Goal: Information Seeking & Learning: Understand process/instructions

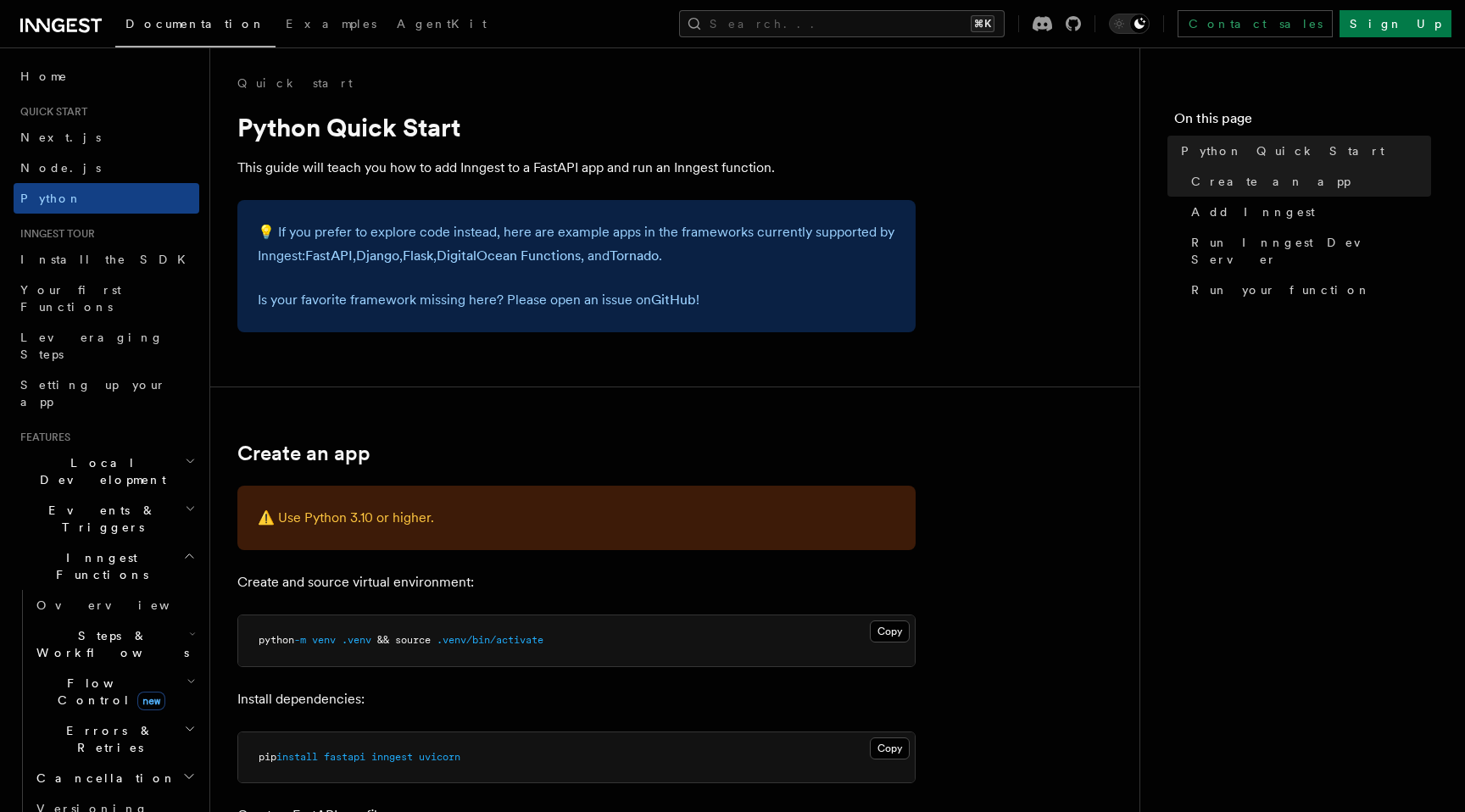
click at [112, 495] on h2 "Events & Triggers" at bounding box center [106, 518] width 185 height 47
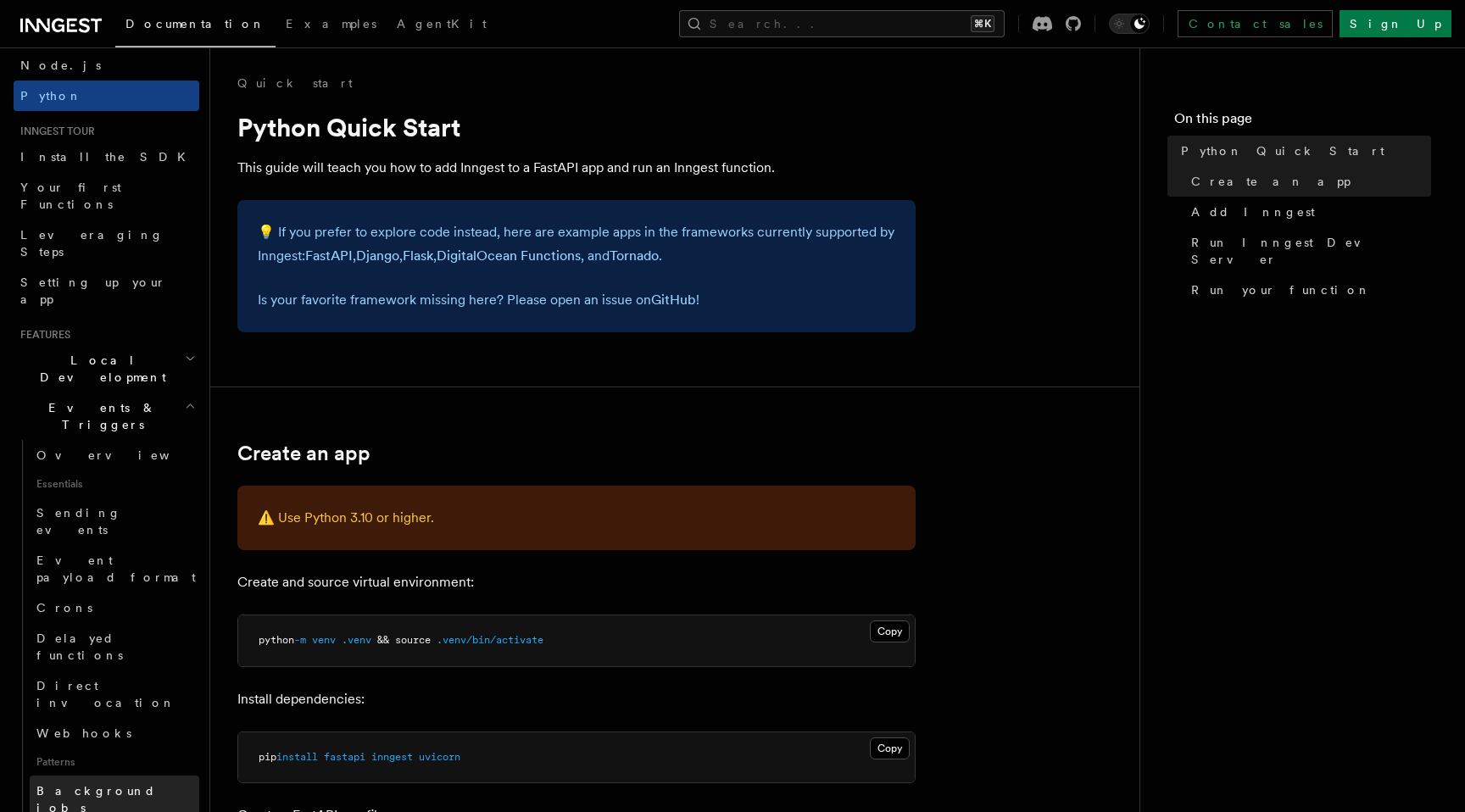
scroll to position [164, 0]
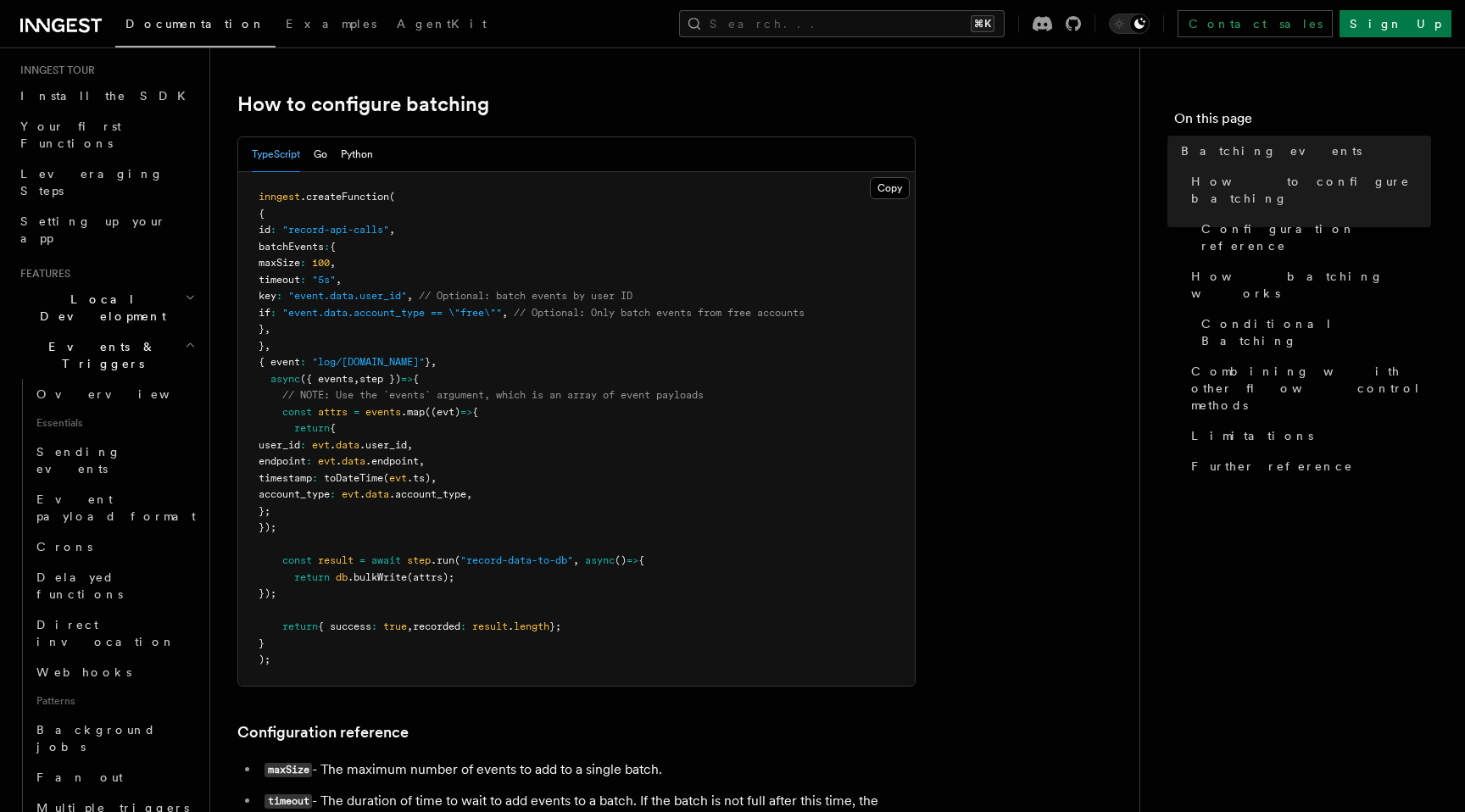
scroll to position [325, 0]
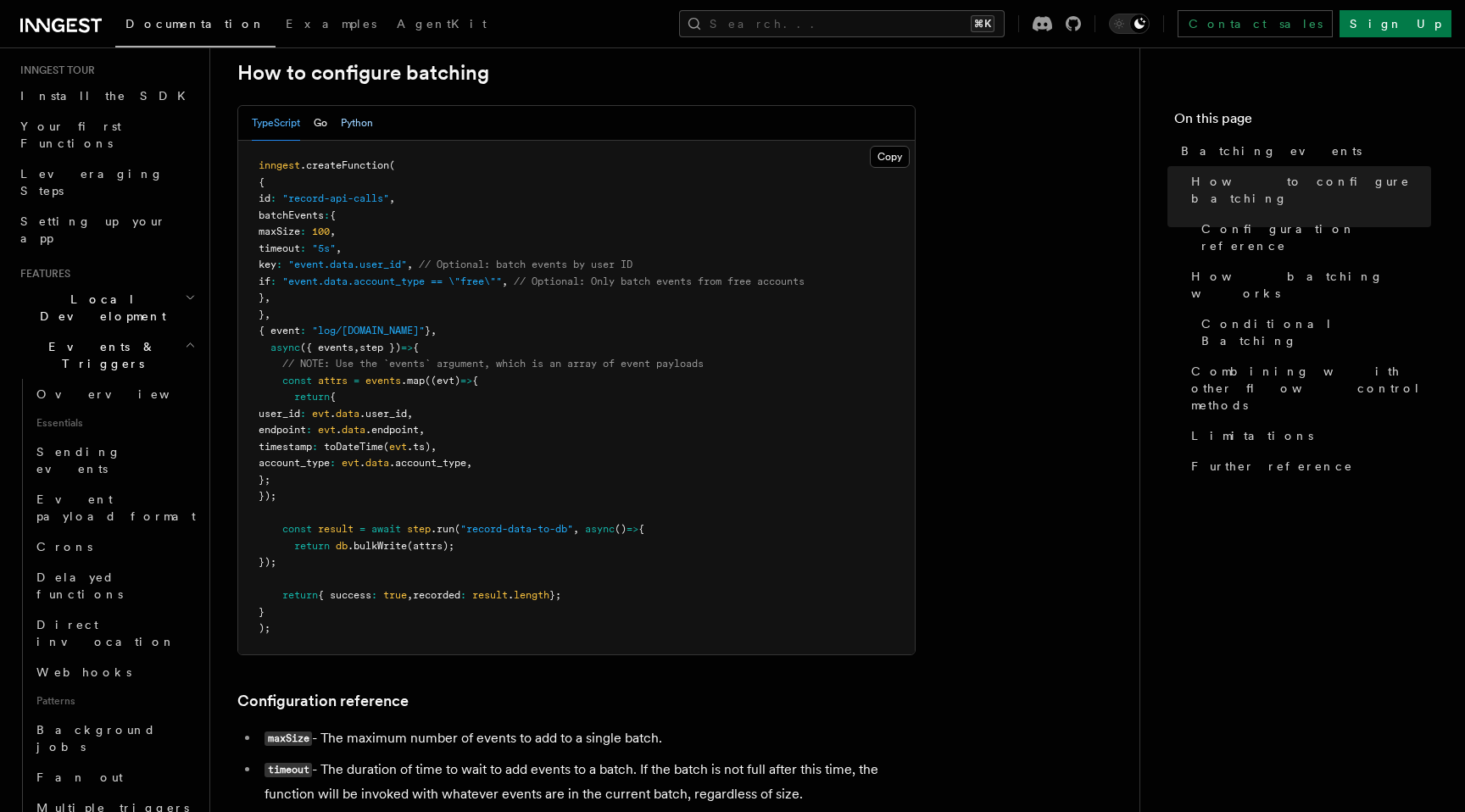
click at [360, 125] on button "Python" at bounding box center [357, 122] width 32 height 34
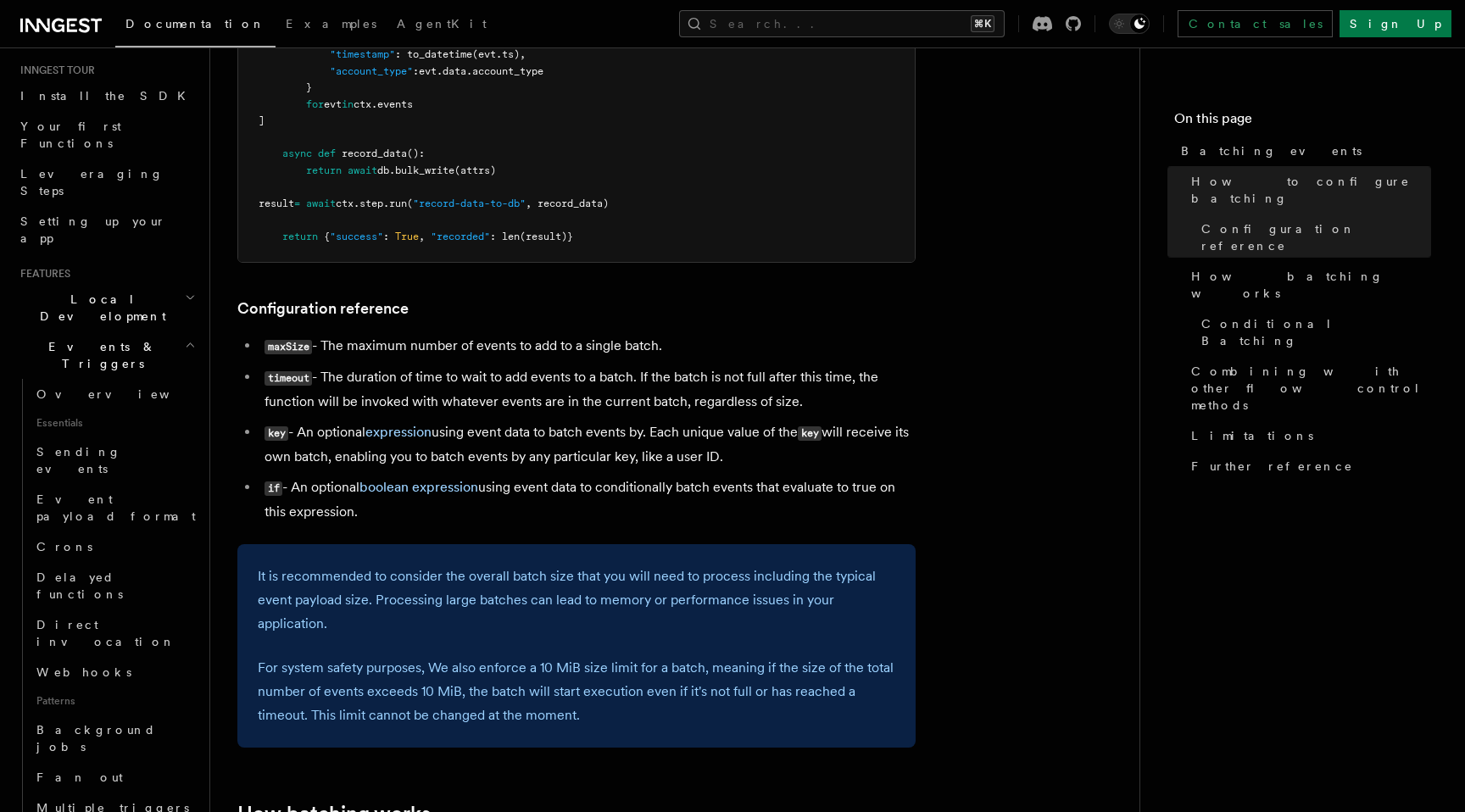
scroll to position [418, 0]
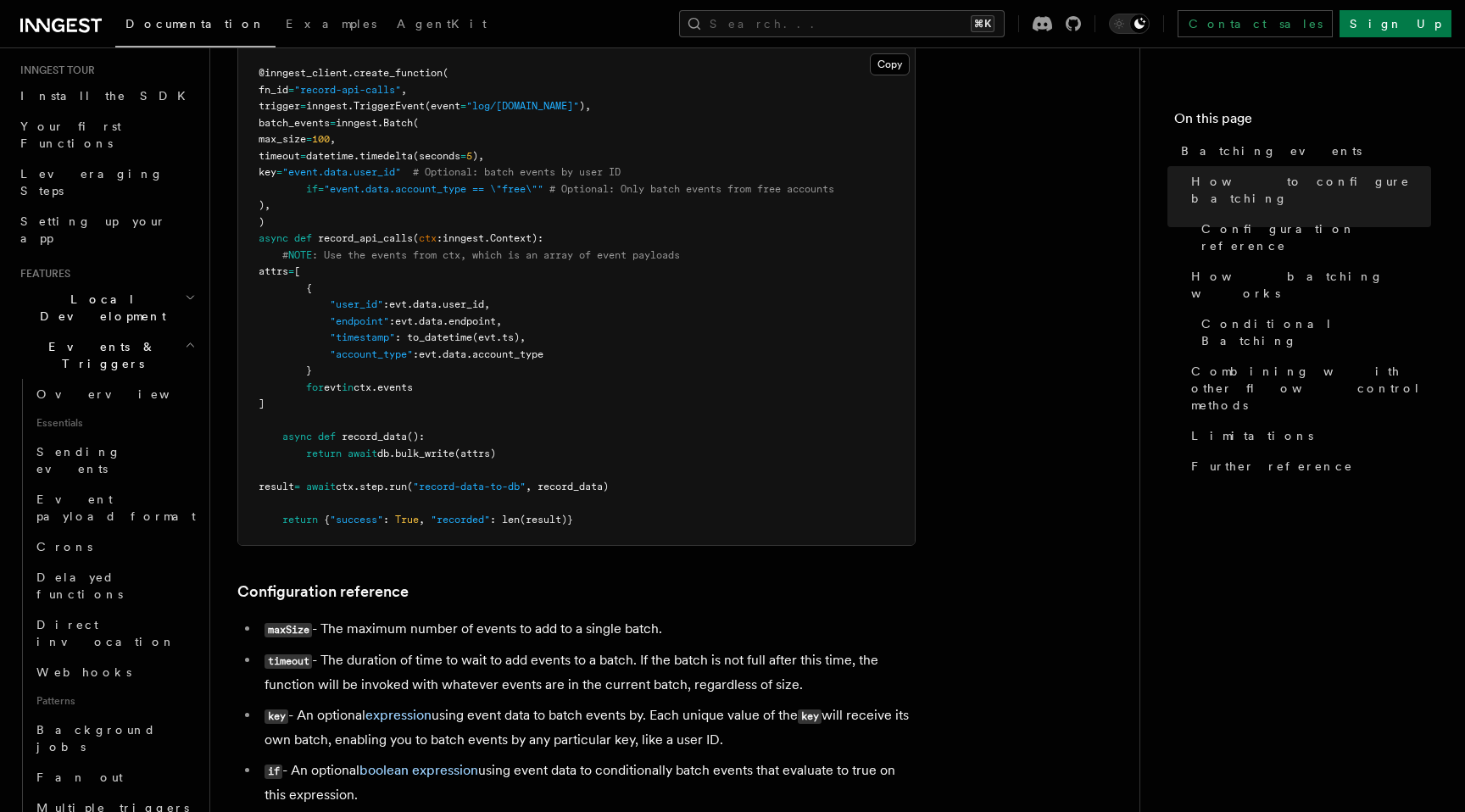
click at [121, 291] on span "Local Development" at bounding box center [99, 308] width 171 height 34
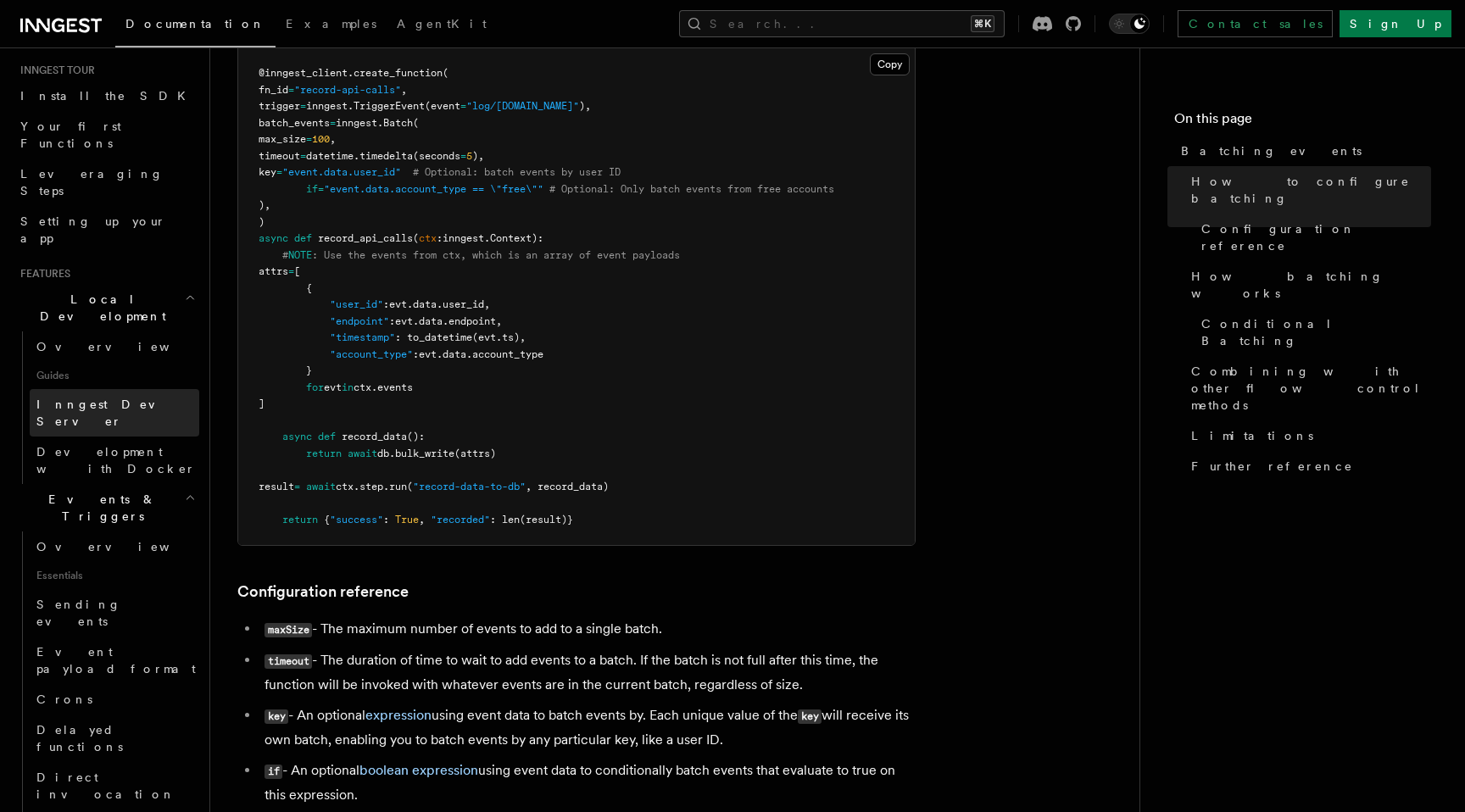
click at [123, 398] on span "Inngest Dev Server" at bounding box center [109, 412] width 145 height 30
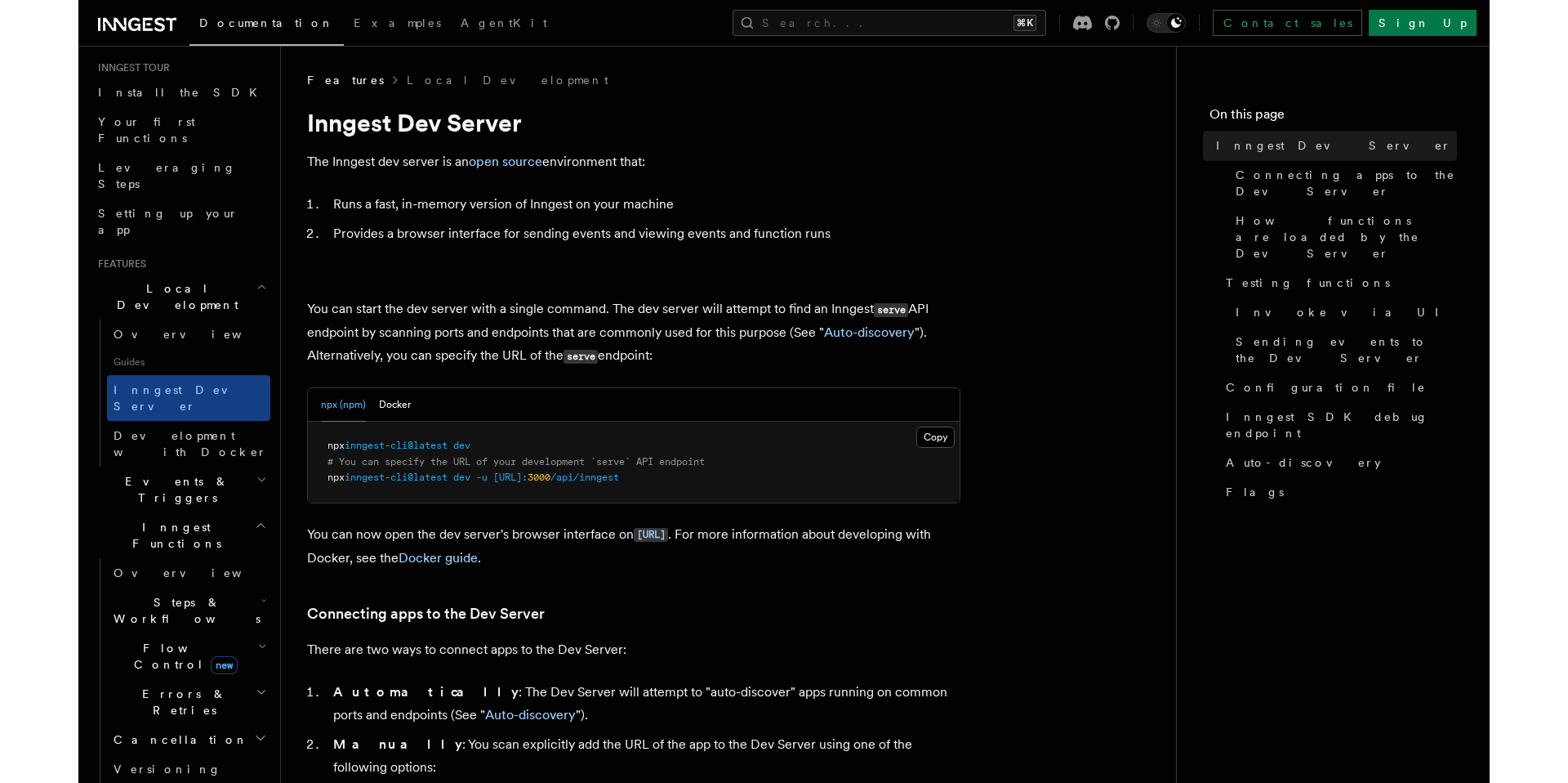
scroll to position [396, 0]
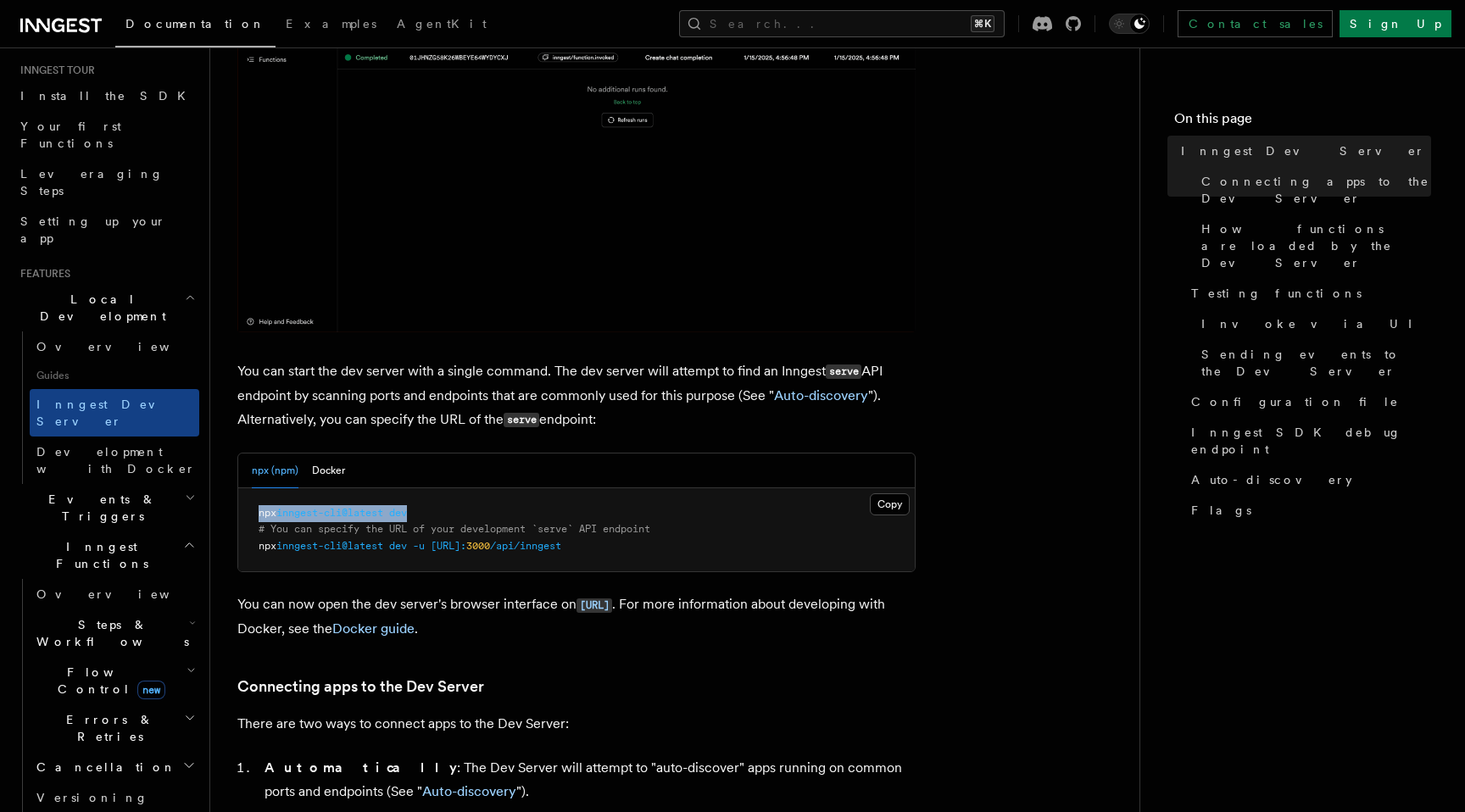
drag, startPoint x: 423, startPoint y: 511, endPoint x: 257, endPoint y: 504, distance: 166.1
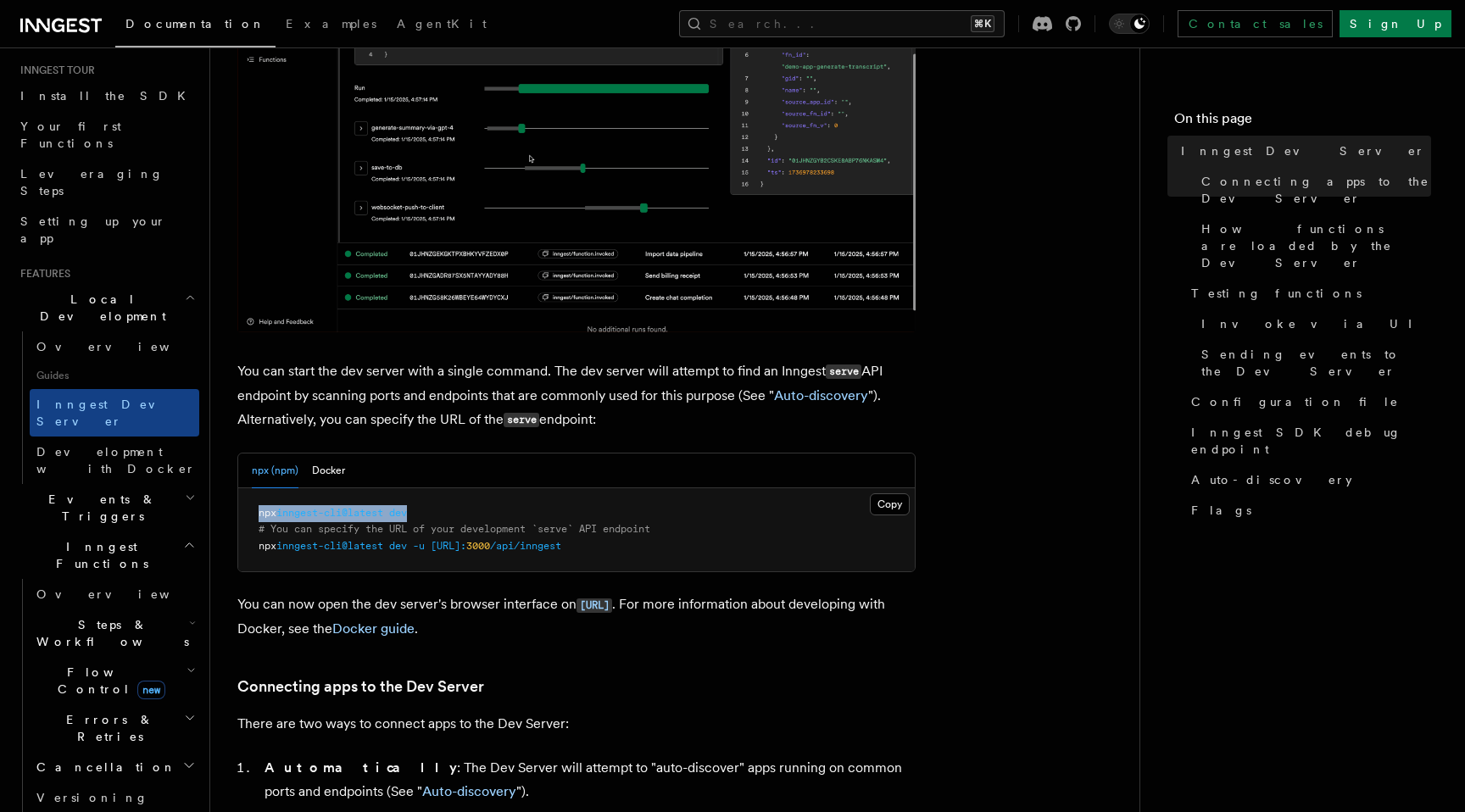
click at [257, 504] on pre "npx inngest-cli@latest dev # You can specify the URL of your development `serve…" at bounding box center [576, 530] width 676 height 84
copy span "npx inngest-cli@latest dev"
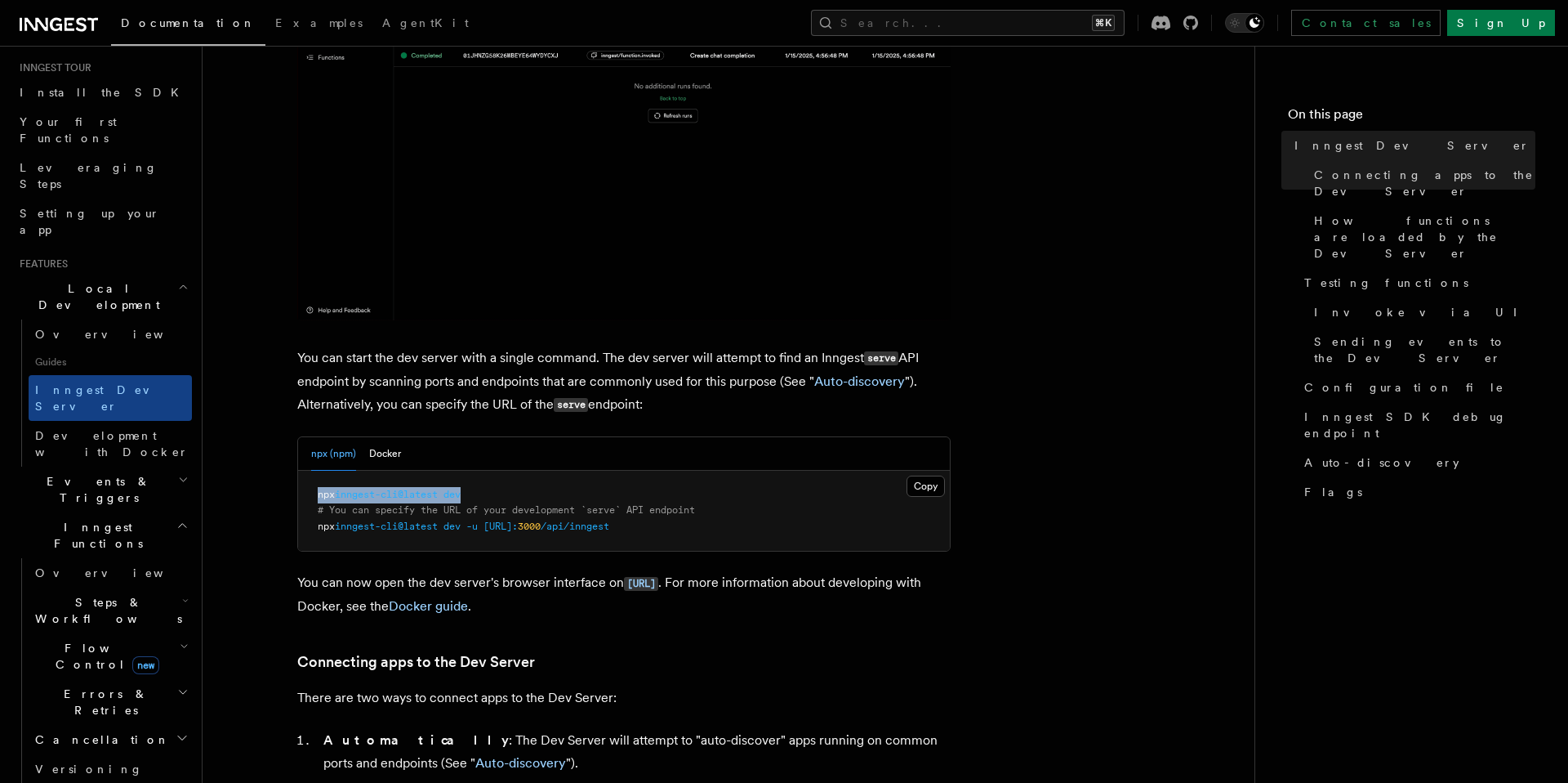
scroll to position [0, 0]
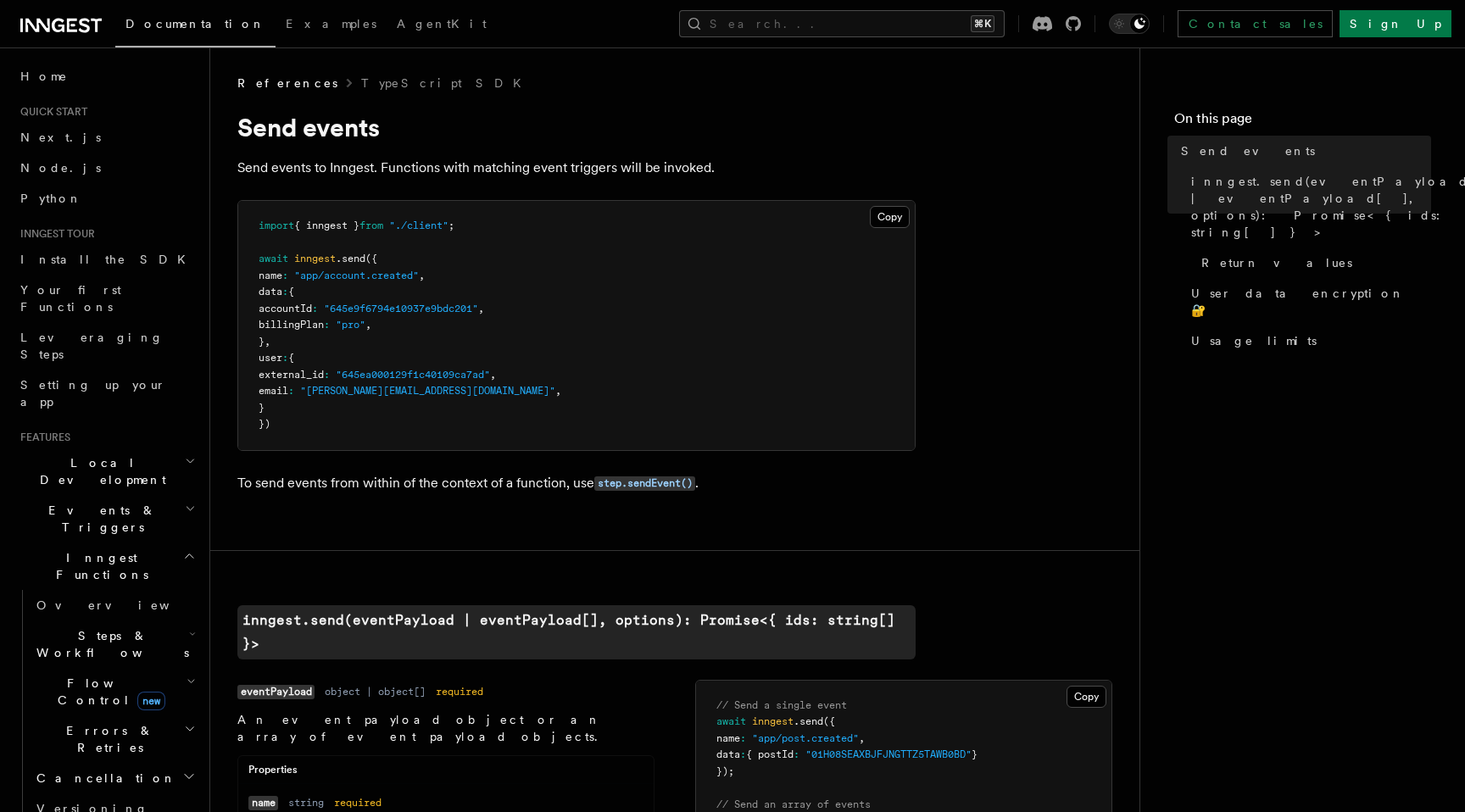
click at [104, 549] on span "Inngest Functions" at bounding box center [98, 566] width 170 height 34
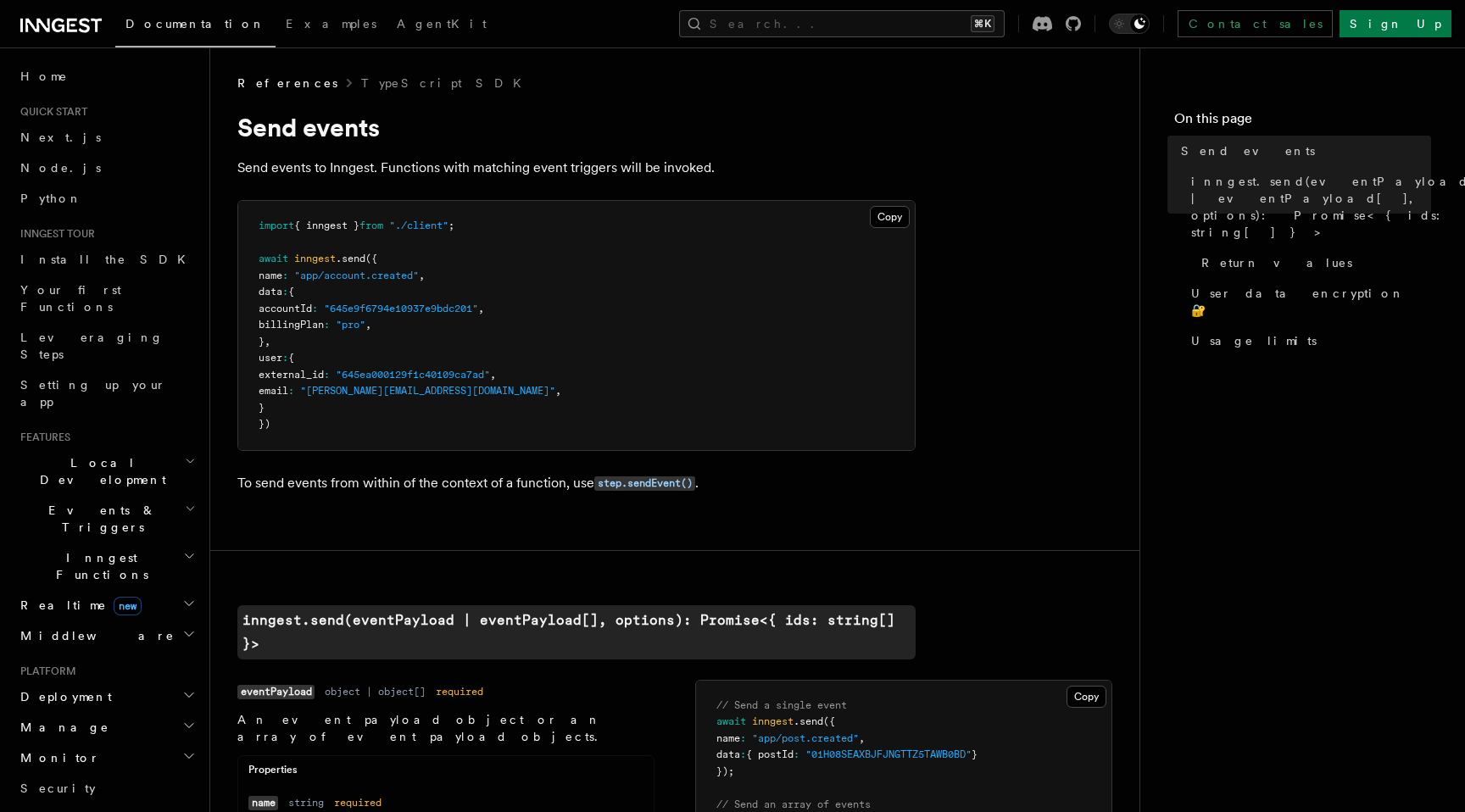
click at [143, 448] on h2 "Local Development" at bounding box center [106, 471] width 185 height 47
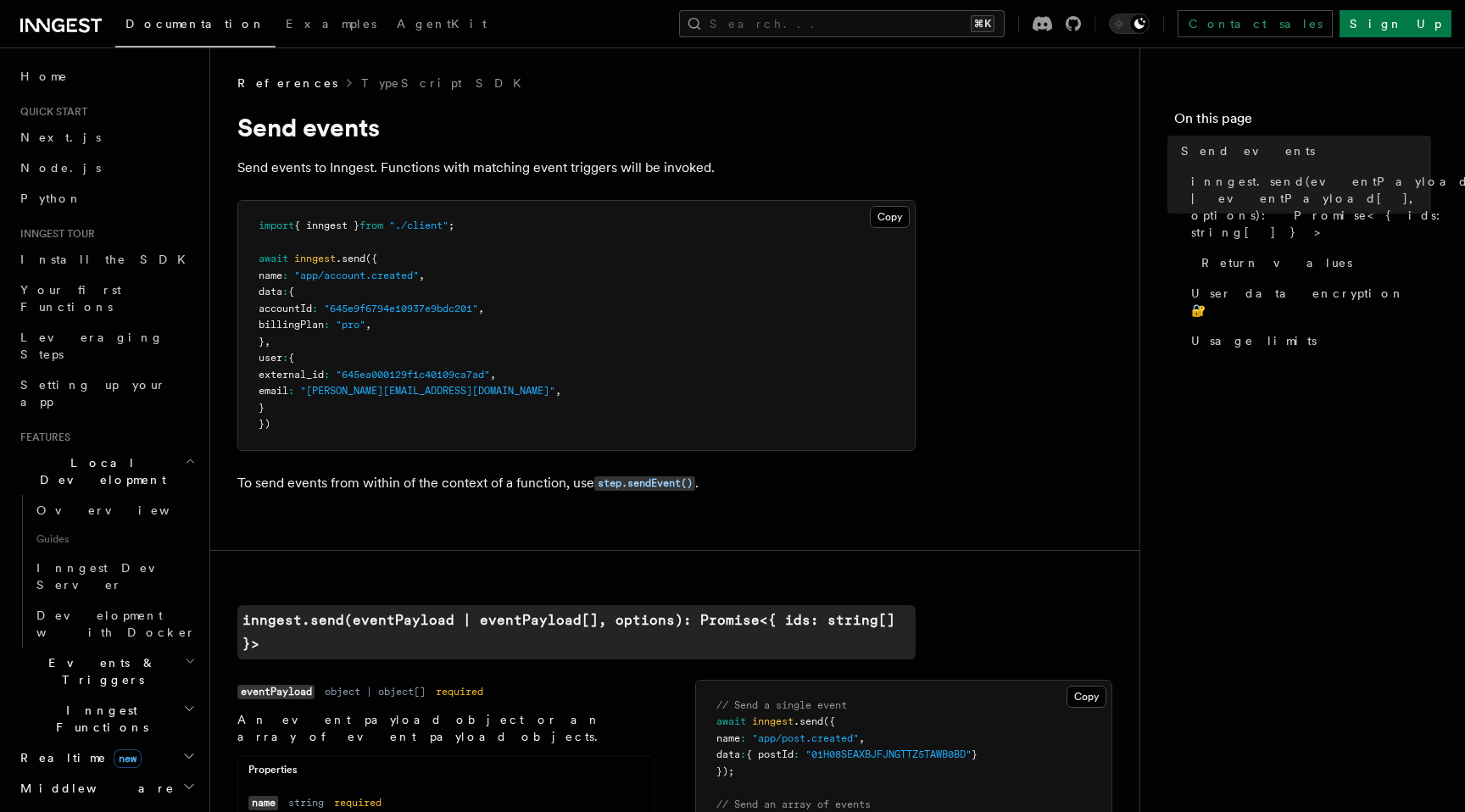
click at [143, 448] on h2 "Local Development" at bounding box center [106, 471] width 185 height 47
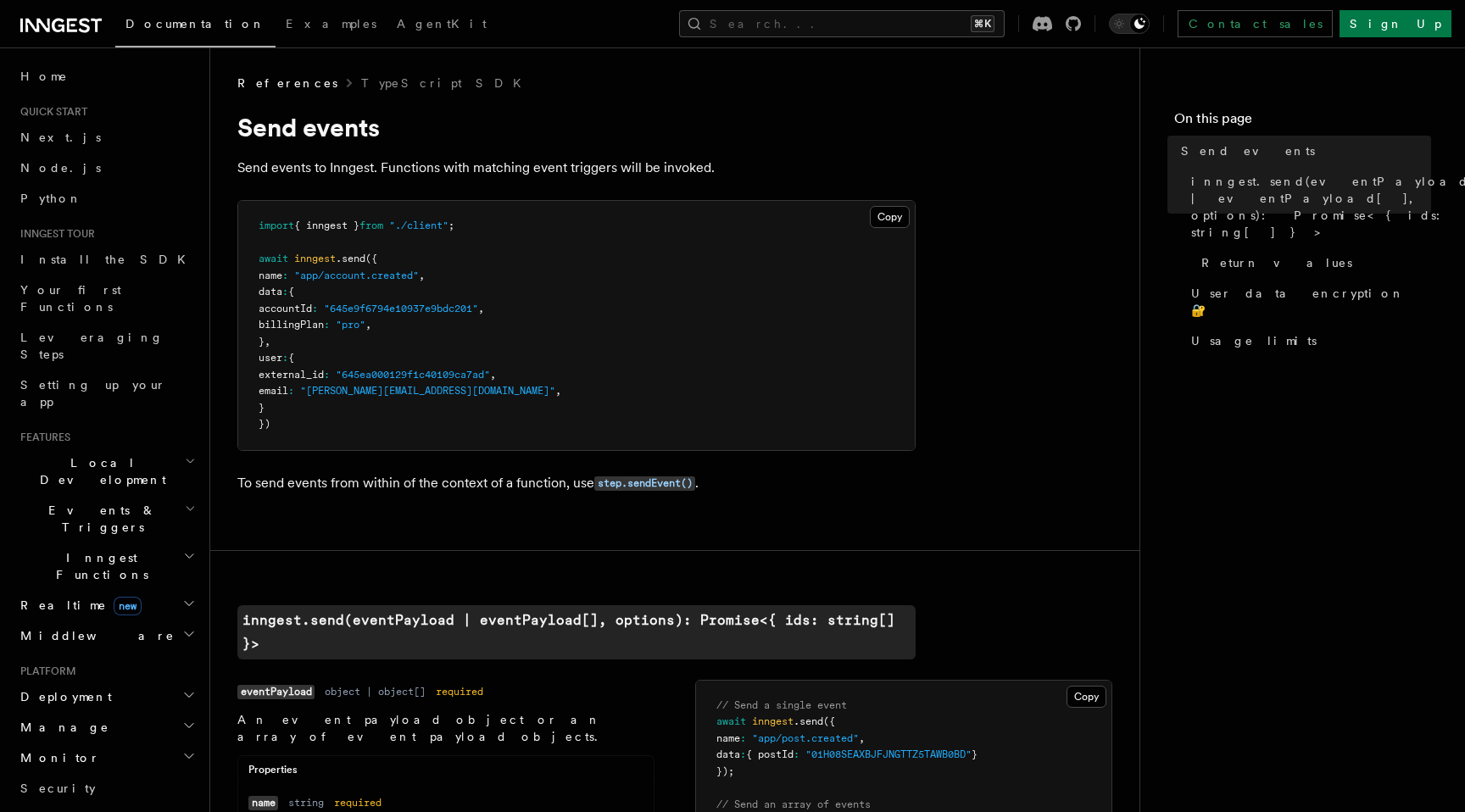
click at [130, 495] on h2 "Events & Triggers" at bounding box center [106, 518] width 185 height 47
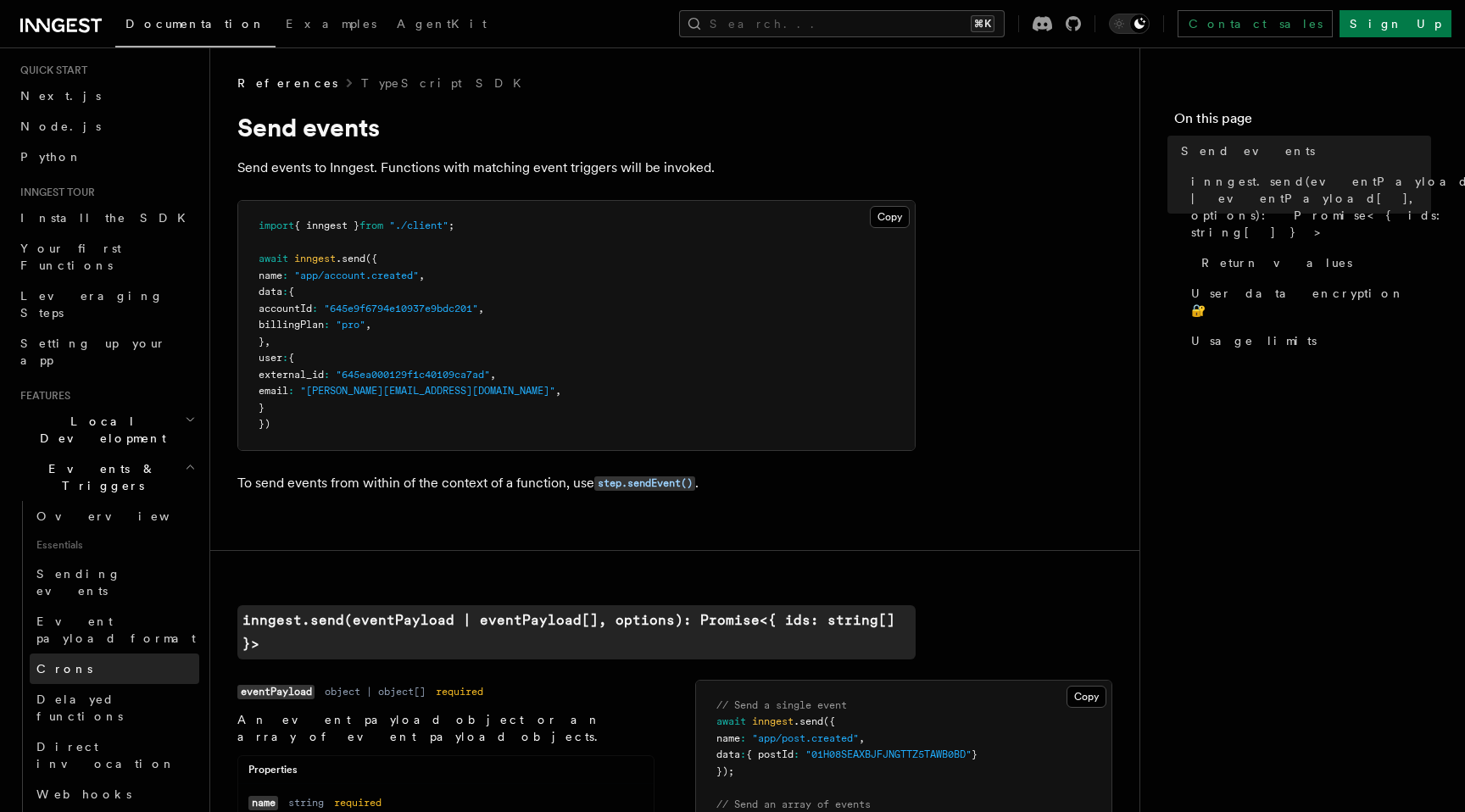
scroll to position [234, 0]
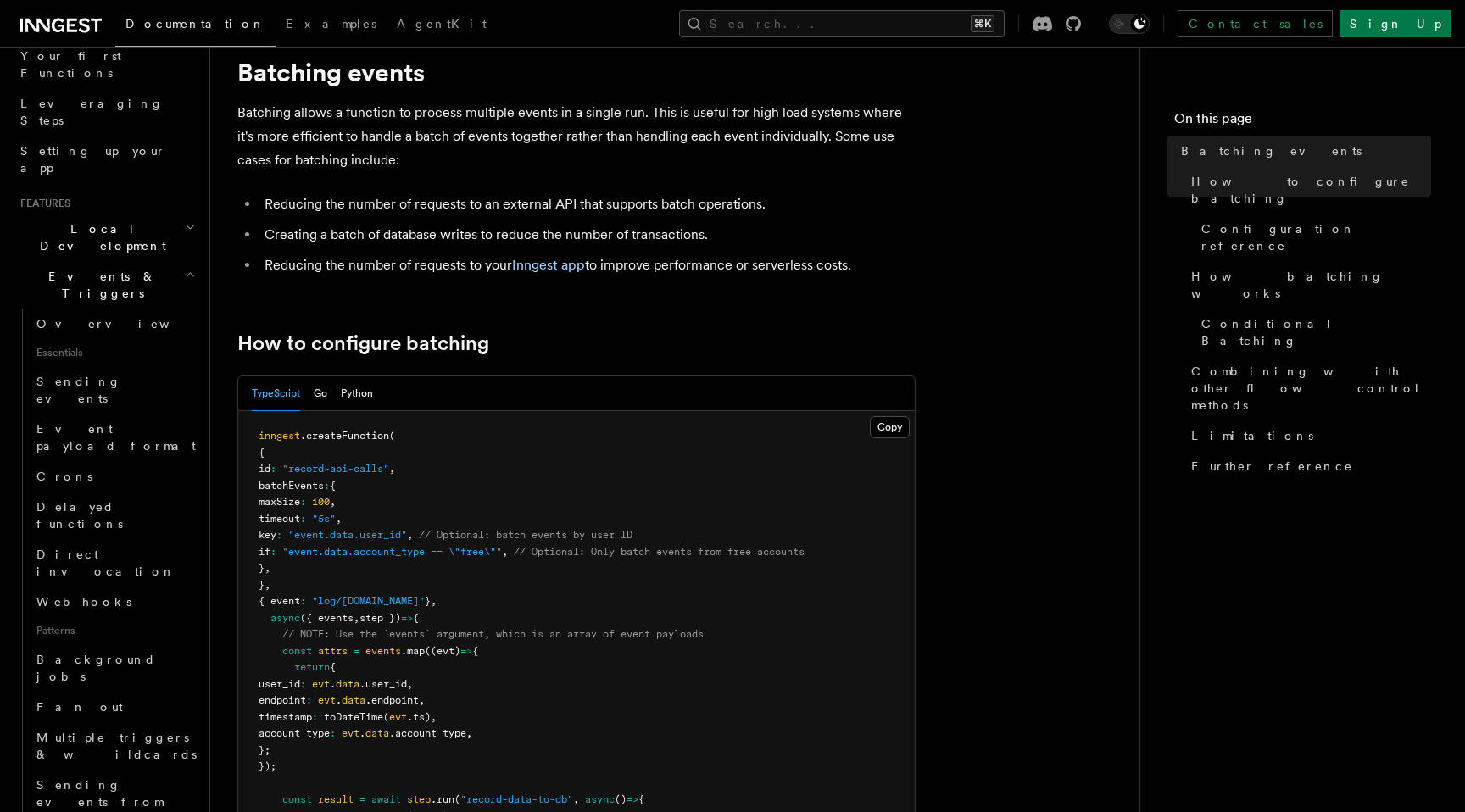
scroll to position [66, 0]
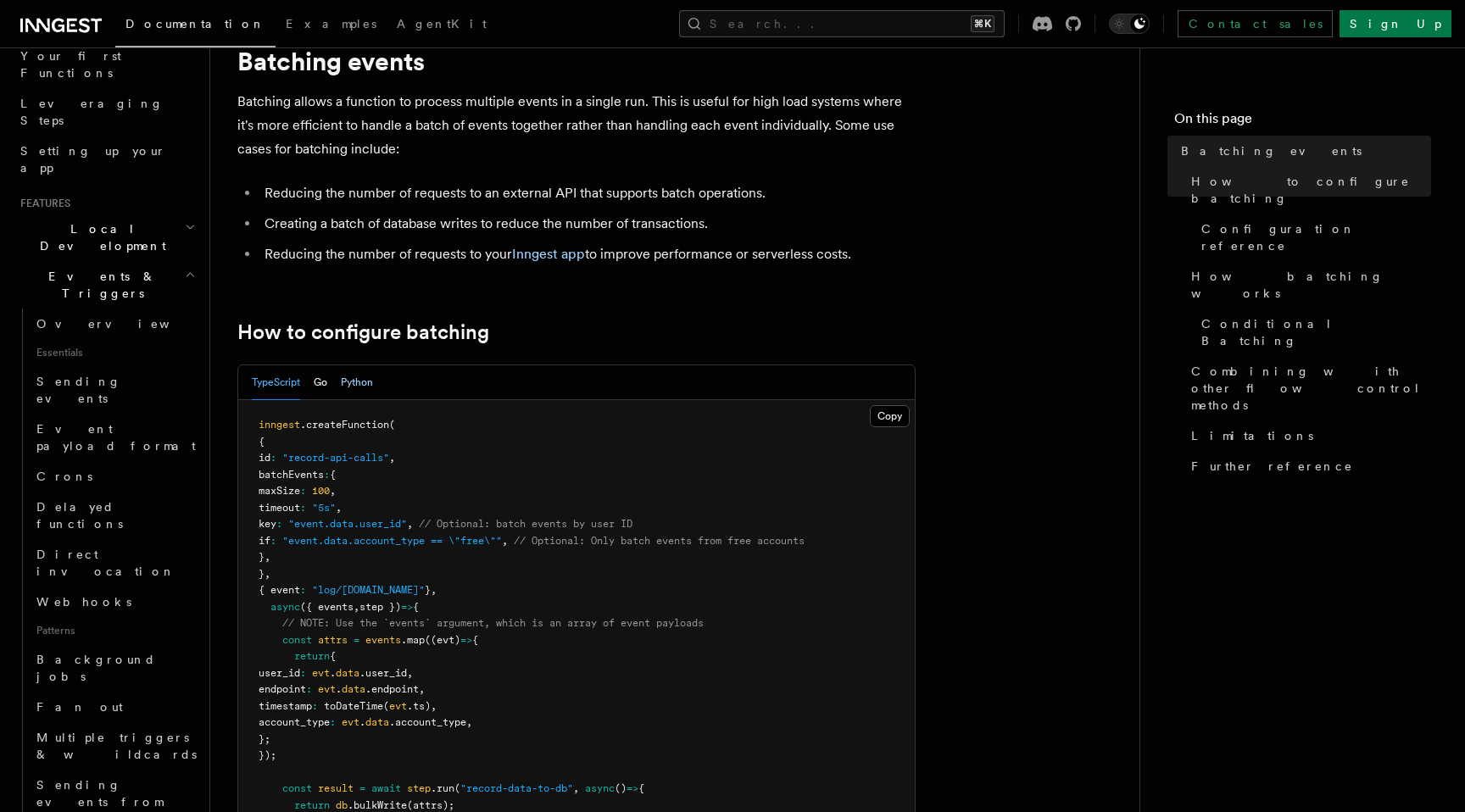
click at [356, 385] on button "Python" at bounding box center [357, 382] width 32 height 34
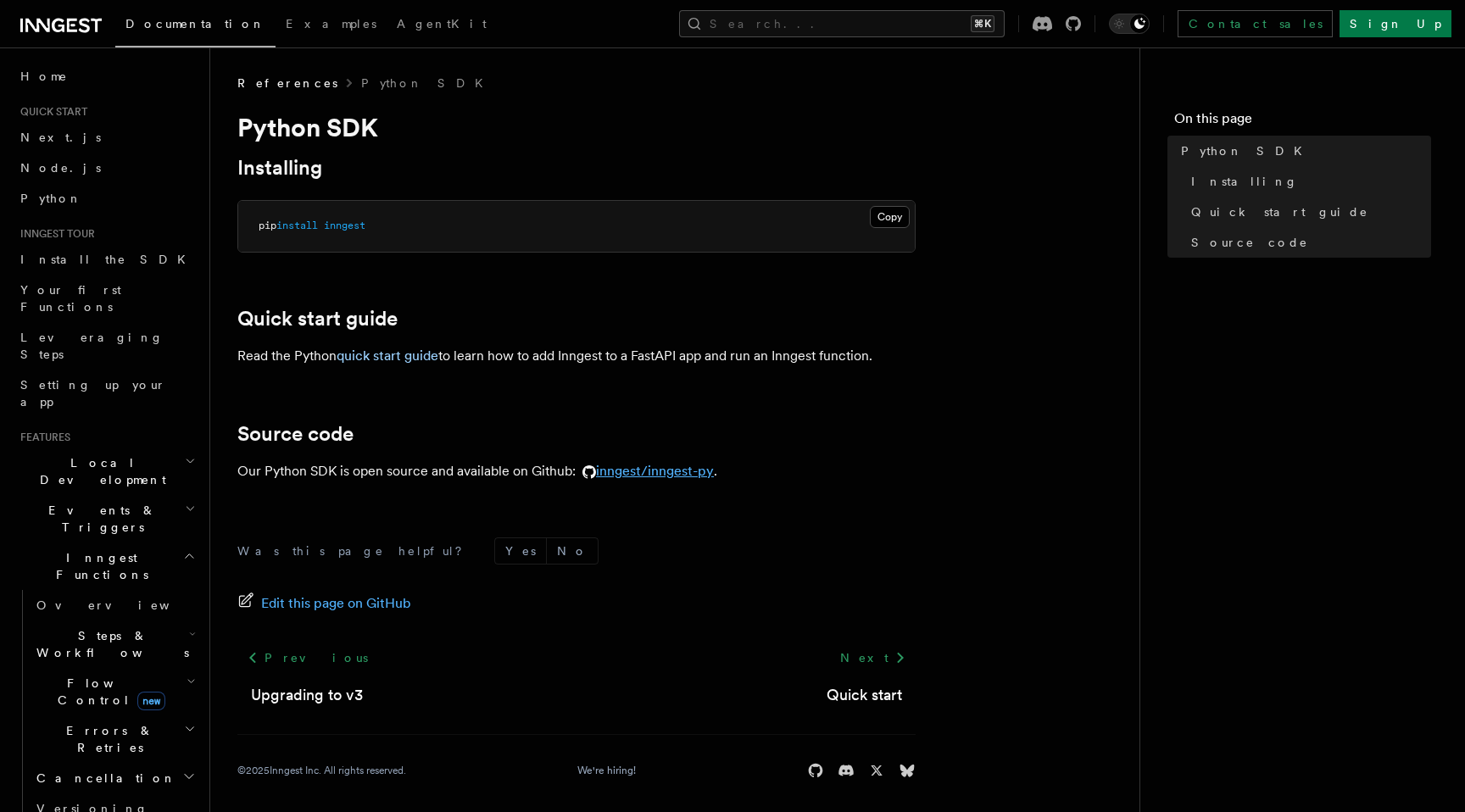
click at [685, 470] on link "inngest/inngest-py" at bounding box center [645, 470] width 138 height 16
